Goal: Task Accomplishment & Management: Manage account settings

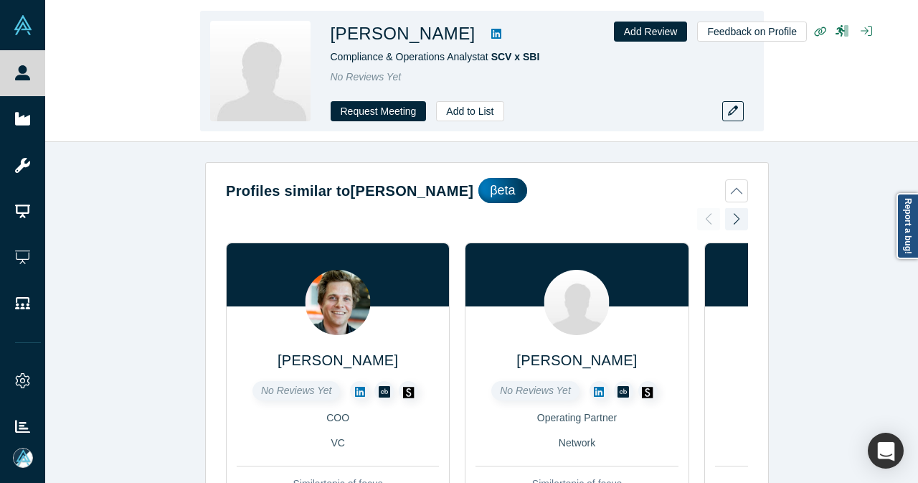
click at [501, 32] on icon at bounding box center [496, 33] width 10 height 11
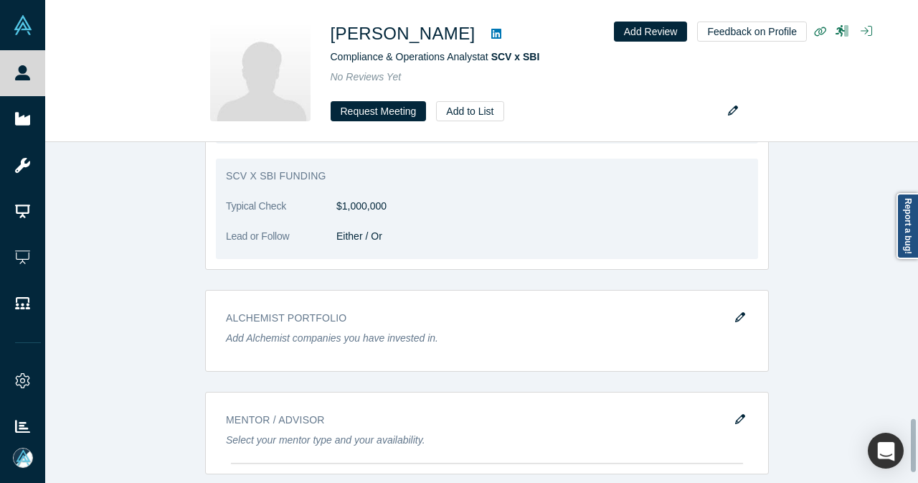
scroll to position [1785, 0]
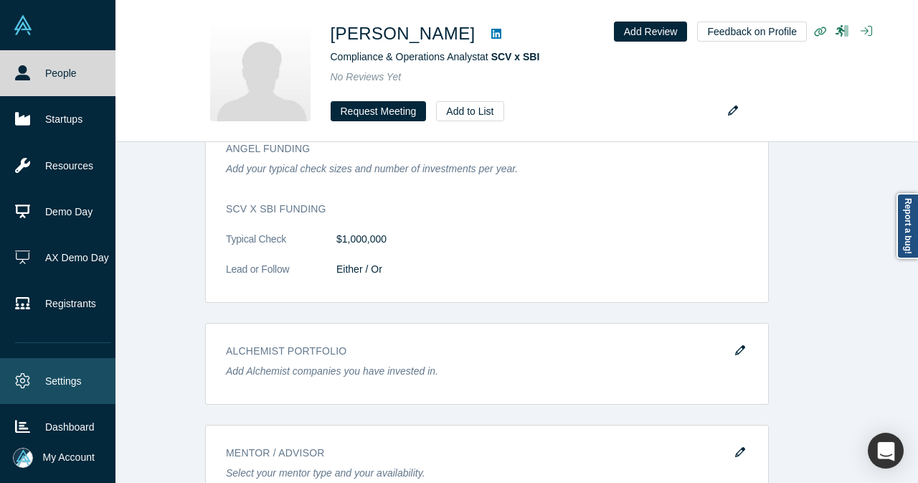
click at [62, 373] on link "Settings" at bounding box center [63, 381] width 126 height 46
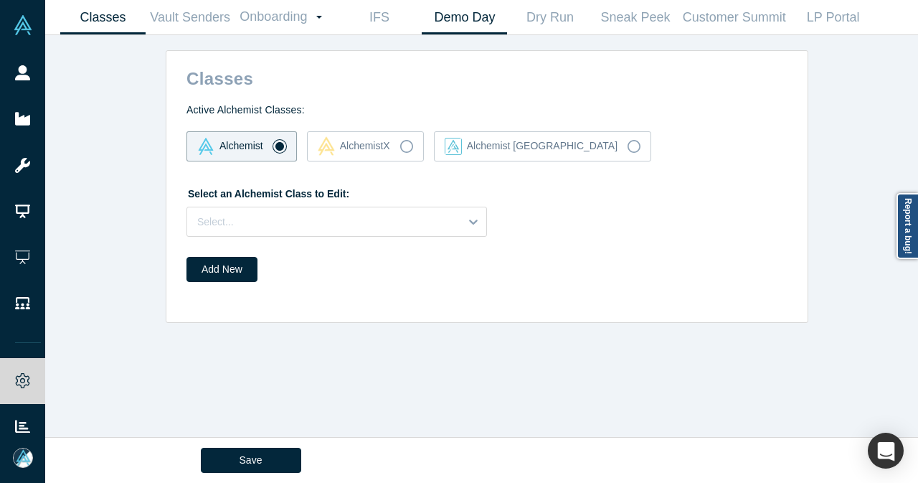
click at [466, 27] on link "Demo Day" at bounding box center [464, 18] width 85 height 34
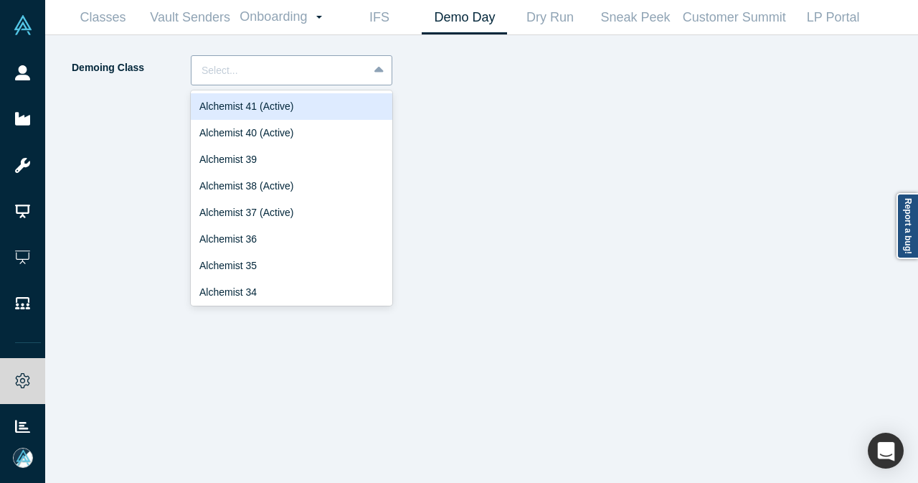
click at [376, 78] on div at bounding box center [380, 70] width 23 height 26
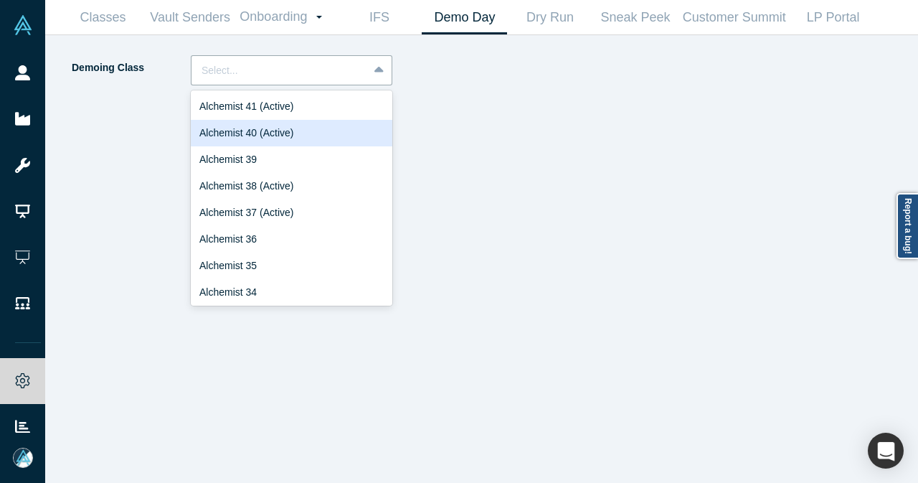
click at [316, 123] on div "Alchemist 40 (Active)" at bounding box center [292, 133] width 202 height 27
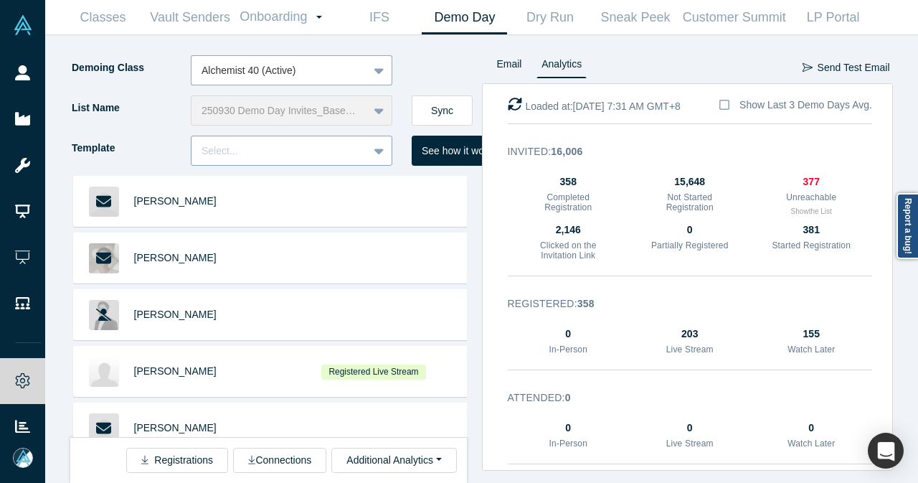
click at [364, 144] on div "Select..." at bounding box center [280, 151] width 176 height 24
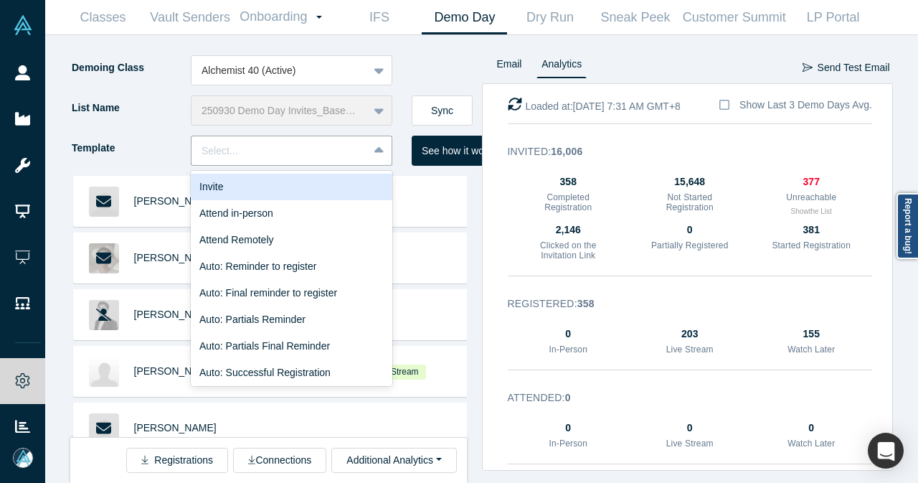
click at [289, 188] on div "Invite" at bounding box center [292, 187] width 202 height 27
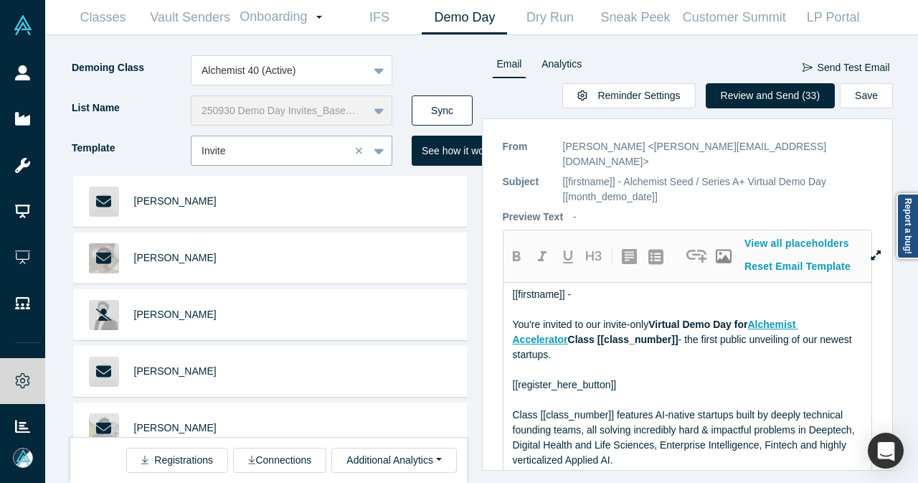
click at [452, 105] on button "Sync" at bounding box center [442, 110] width 61 height 30
click at [786, 102] on button "Review and Send (36)" at bounding box center [771, 95] width 130 height 25
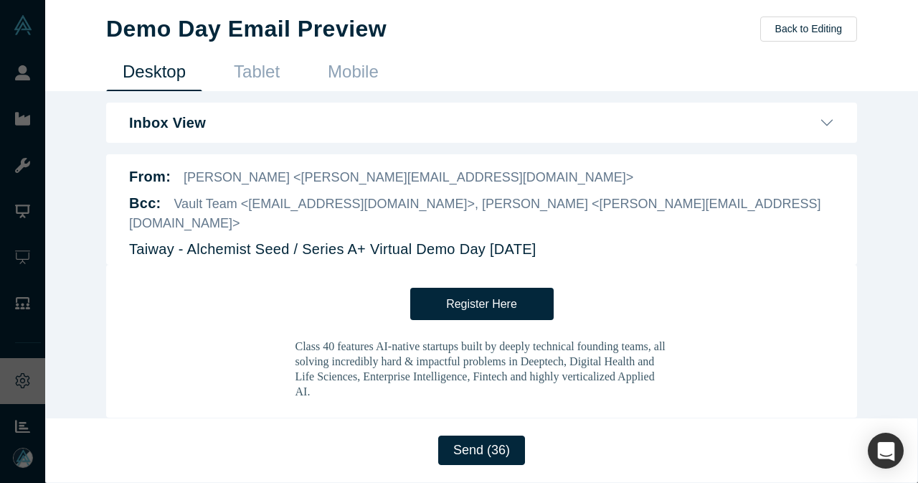
scroll to position [359, 0]
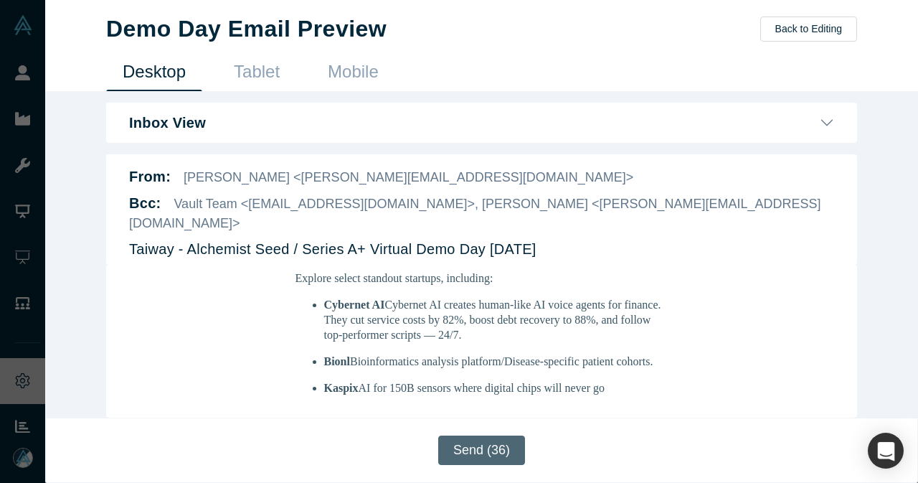
click at [476, 446] on button "Send (36)" at bounding box center [481, 449] width 87 height 29
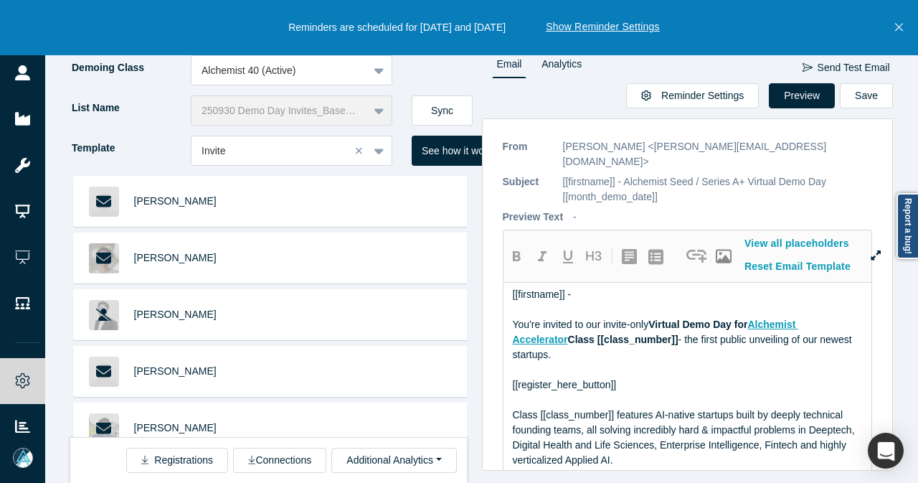
click at [898, 34] on icon "Close" at bounding box center [899, 27] width 8 height 13
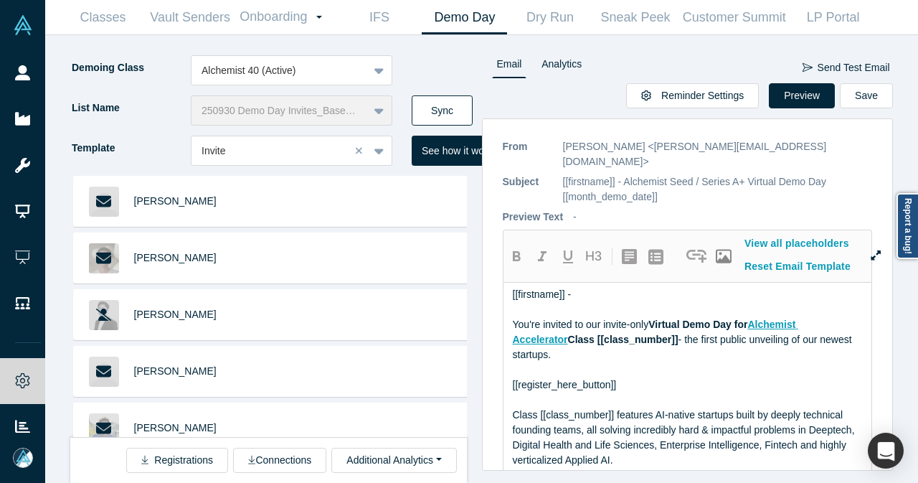
click at [461, 111] on button "Sync" at bounding box center [442, 110] width 61 height 30
click at [452, 114] on button "Sync" at bounding box center [442, 110] width 61 height 30
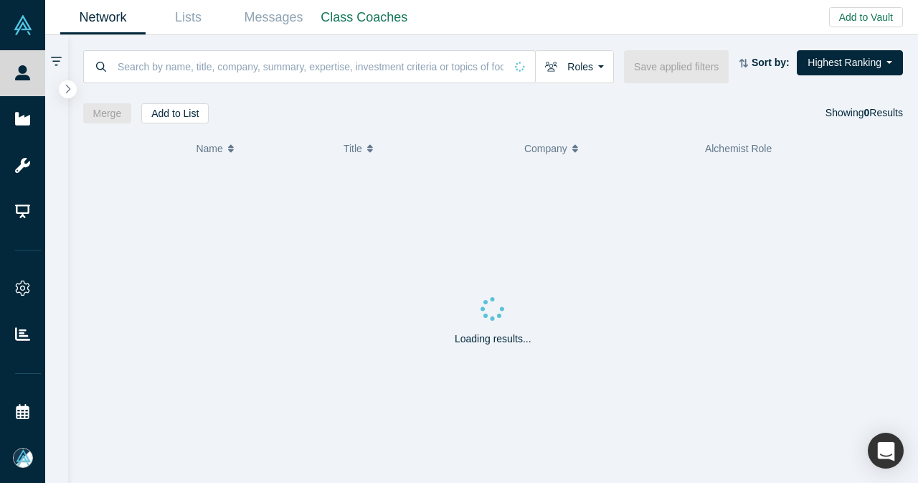
click at [354, 72] on input at bounding box center [310, 67] width 389 height 34
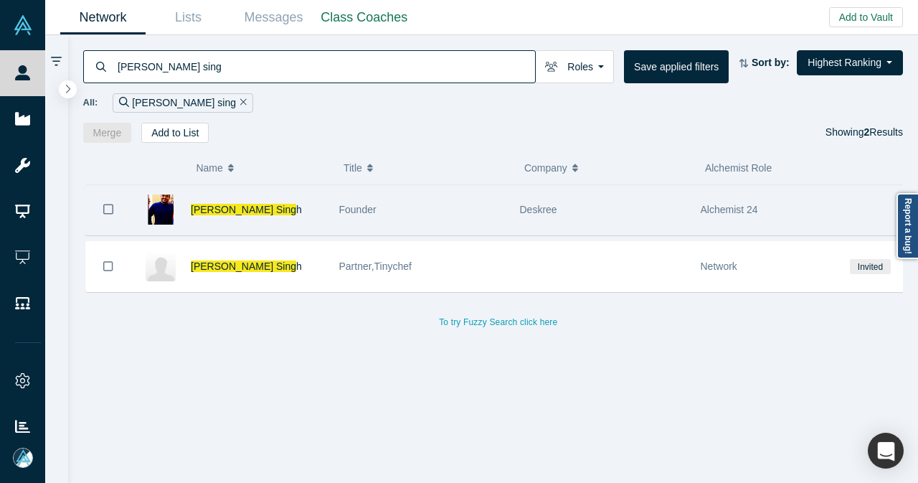
click at [293, 212] on div "Vivek Sing h" at bounding box center [257, 210] width 133 height 50
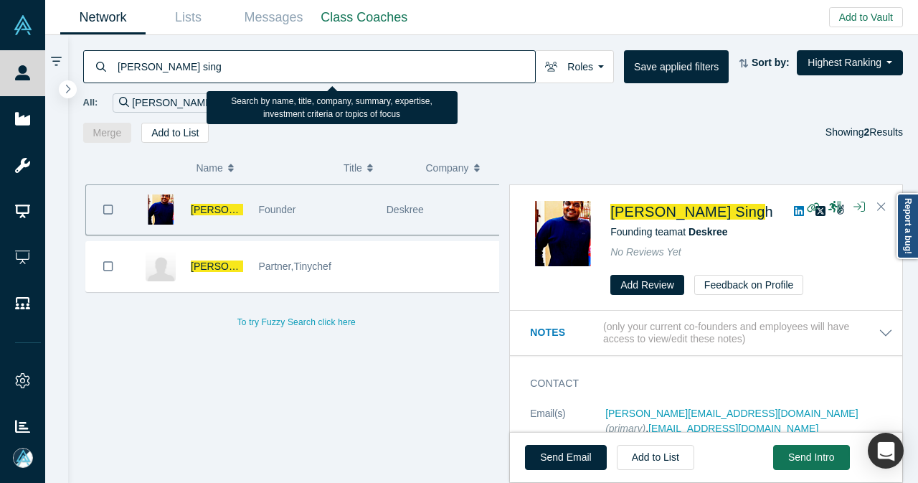
drag, startPoint x: 286, startPoint y: 70, endPoint x: 108, endPoint y: 65, distance: 177.3
click at [108, 65] on div "vivek sing" at bounding box center [309, 66] width 453 height 33
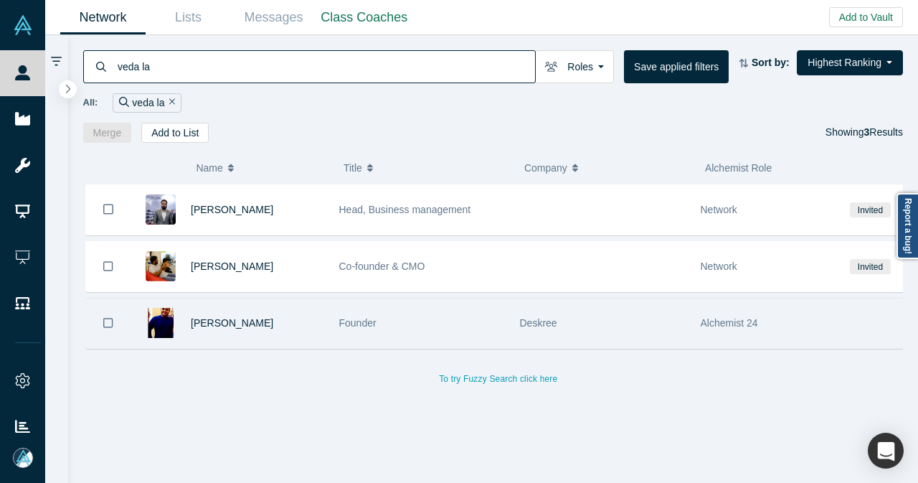
type input "veda la"
click at [284, 309] on div "Vivek Singh" at bounding box center [257, 323] width 133 height 50
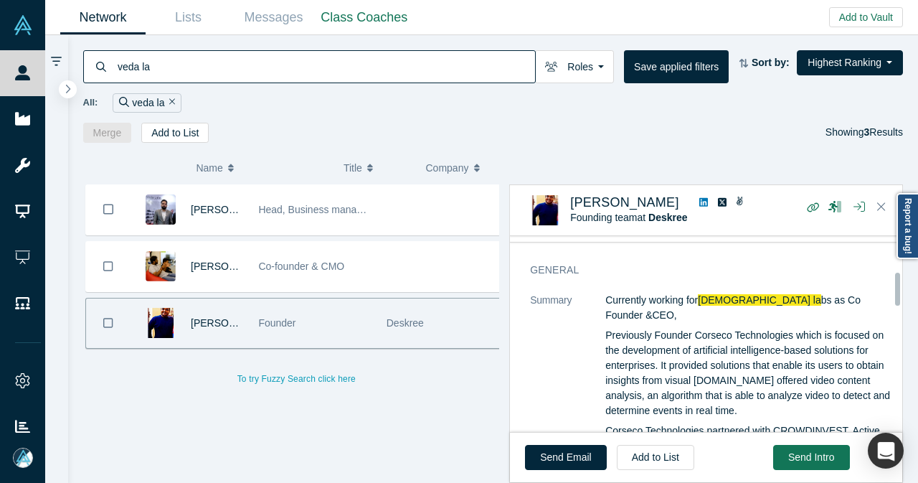
scroll to position [215, 0]
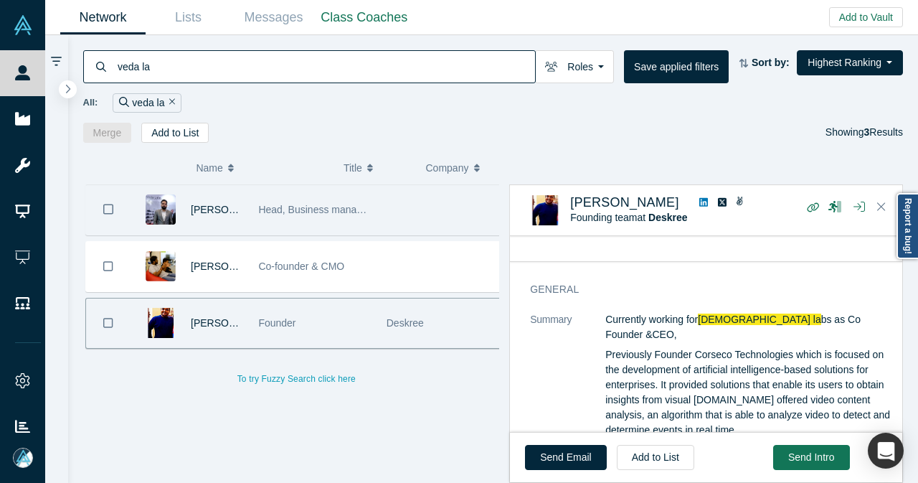
click at [381, 211] on div at bounding box center [443, 210] width 128 height 50
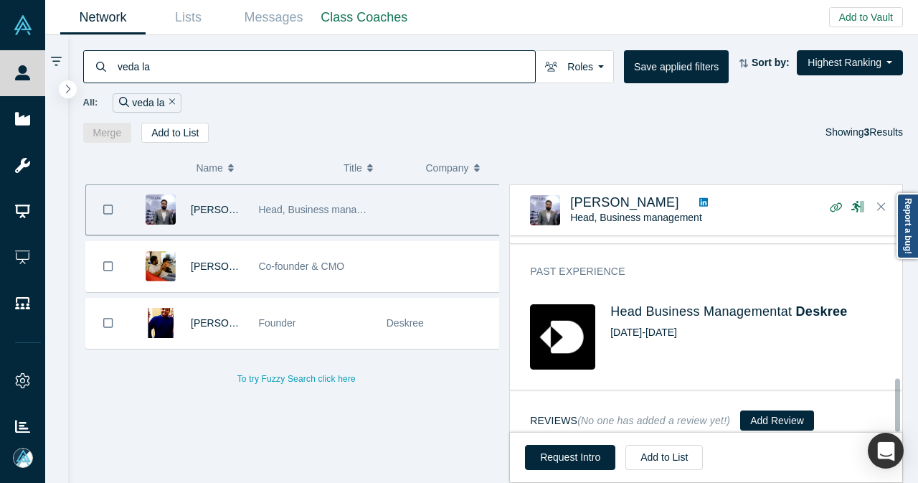
scroll to position [530, 0]
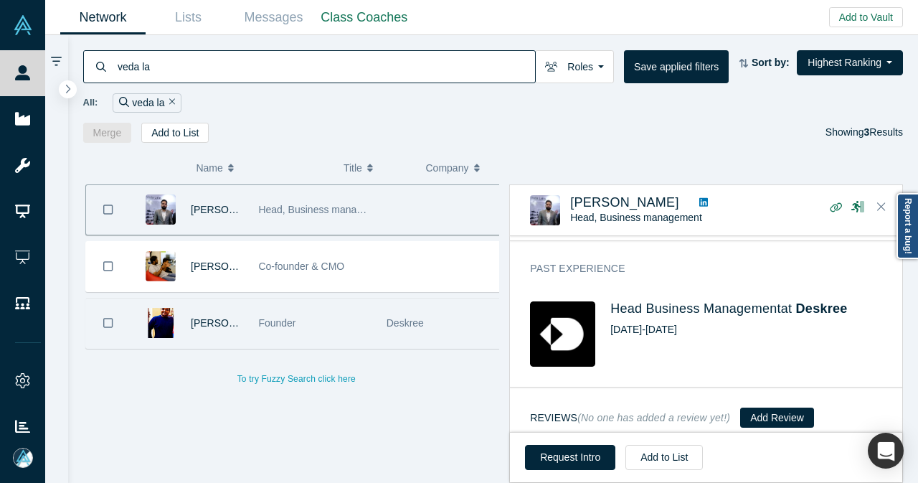
click at [445, 314] on div "Deskree" at bounding box center [443, 323] width 113 height 50
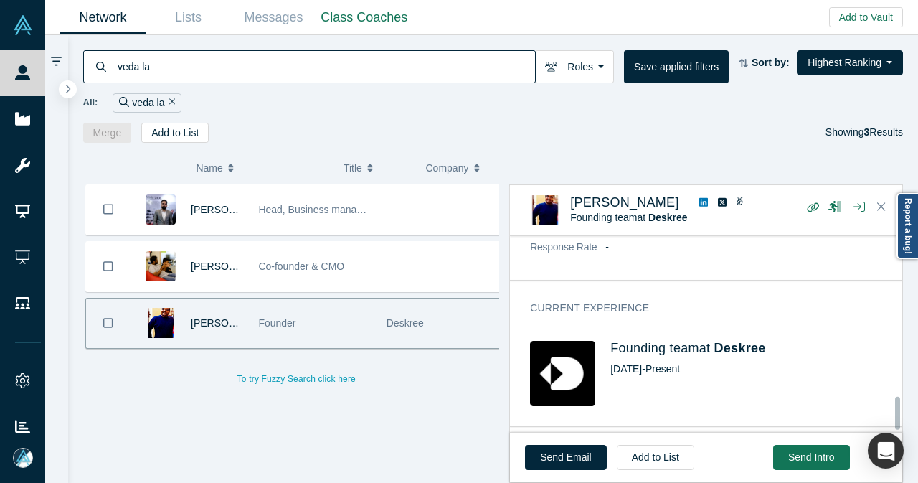
scroll to position [992, 0]
click at [742, 339] on span "Deskree" at bounding box center [741, 346] width 52 height 14
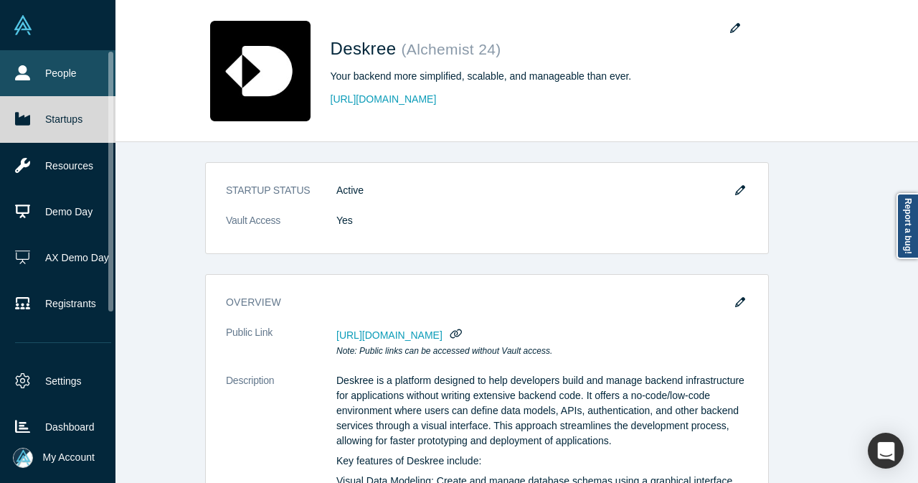
click at [44, 65] on link "People" at bounding box center [63, 73] width 126 height 46
